Goal: Task Accomplishment & Management: Use online tool/utility

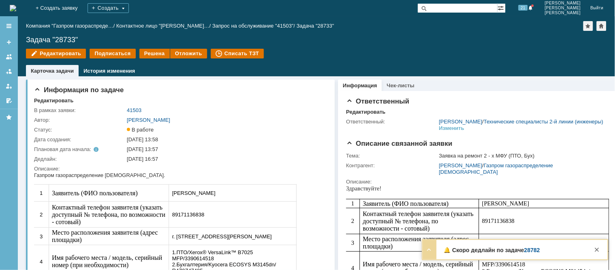
click at [531, 252] on link "28782" at bounding box center [532, 250] width 16 height 6
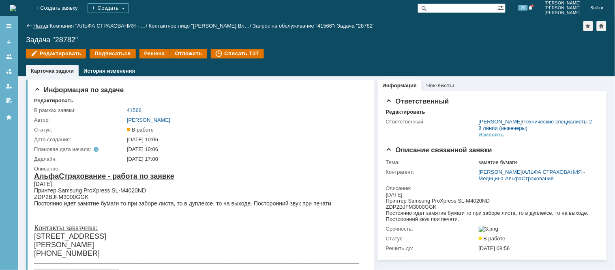
click at [39, 25] on link "Назад" at bounding box center [40, 26] width 15 height 6
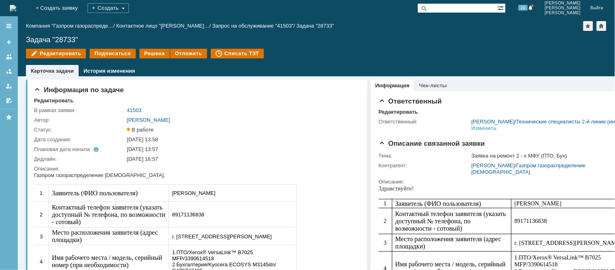
click at [16, 9] on img at bounding box center [13, 8] width 6 height 6
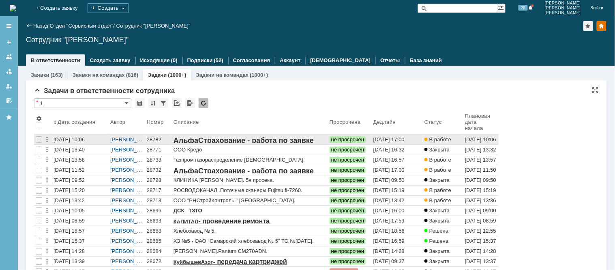
click at [154, 142] on div "28782" at bounding box center [159, 139] width 24 height 6
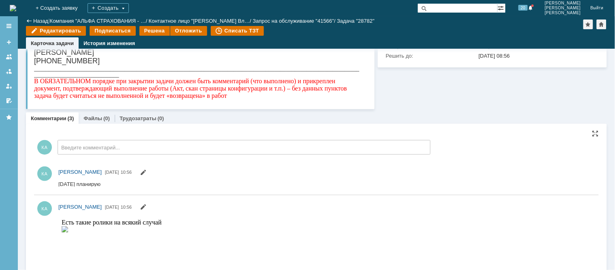
click at [92, 144] on input "Введите комментарий..." at bounding box center [244, 147] width 373 height 15
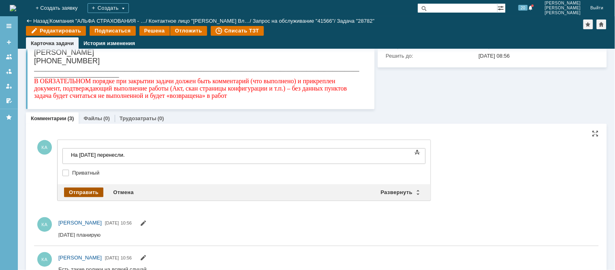
click at [89, 191] on div "Отправить" at bounding box center [83, 192] width 39 height 10
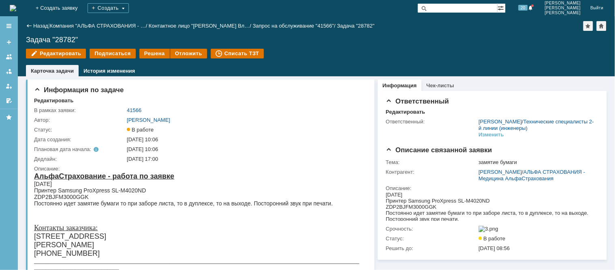
click at [16, 10] on img at bounding box center [13, 8] width 6 height 6
